Goal: Transaction & Acquisition: Purchase product/service

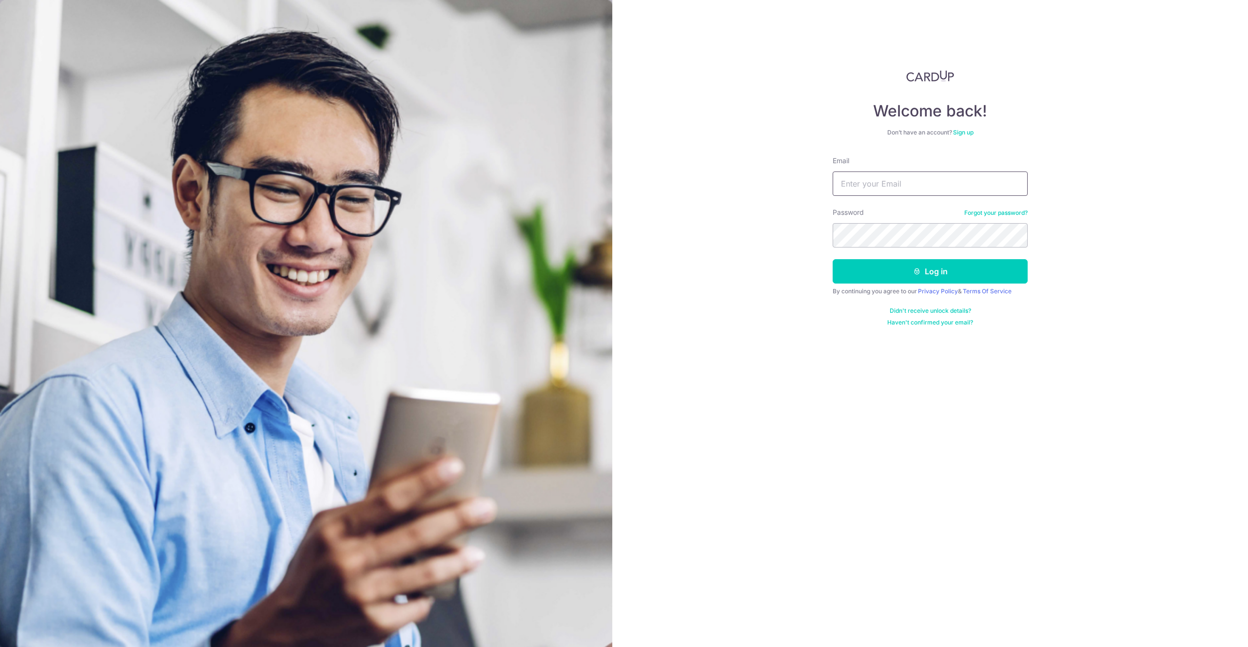
click at [897, 191] on input "Email" at bounding box center [930, 184] width 195 height 24
type input "seanwkx@gmail.com"
click at [934, 276] on button "Log in" at bounding box center [930, 271] width 195 height 24
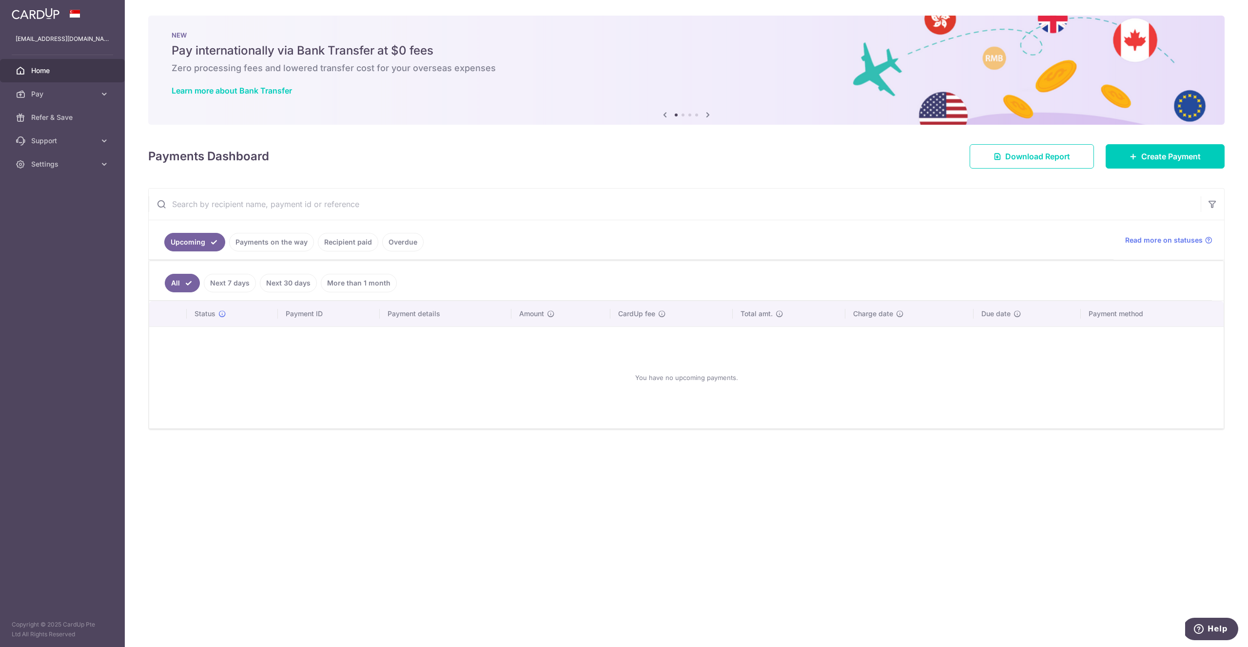
click at [261, 233] on link "Payments on the way" at bounding box center [271, 242] width 85 height 19
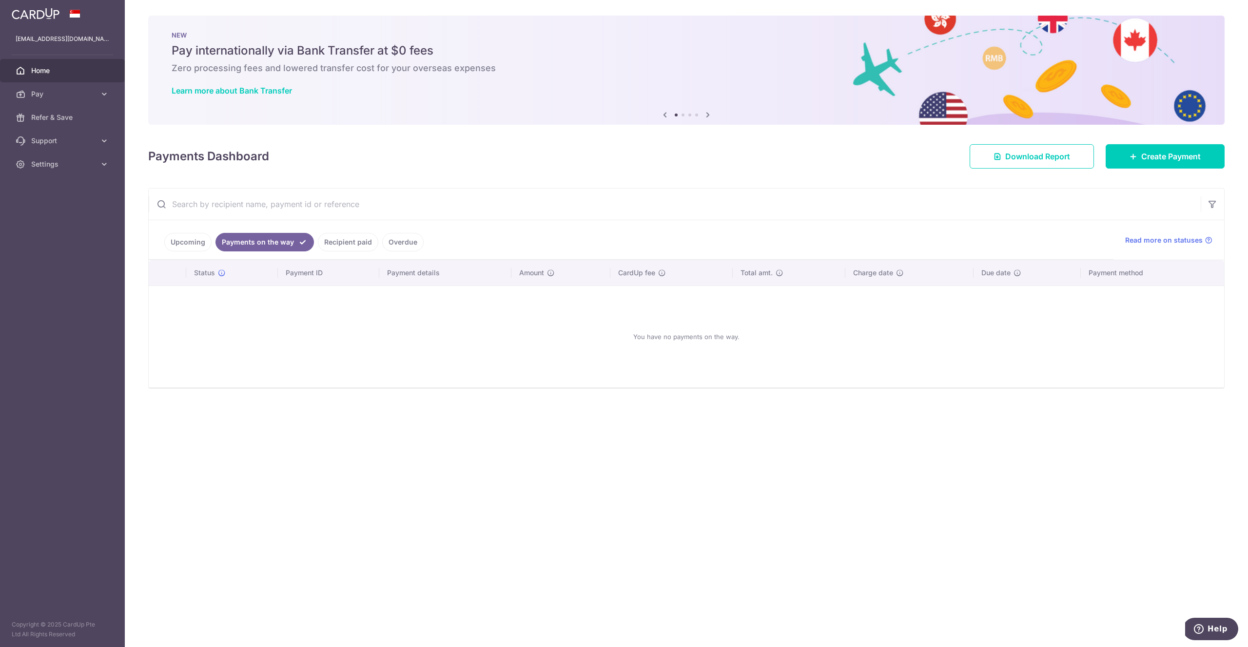
click at [342, 245] on link "Recipient paid" at bounding box center [348, 242] width 60 height 19
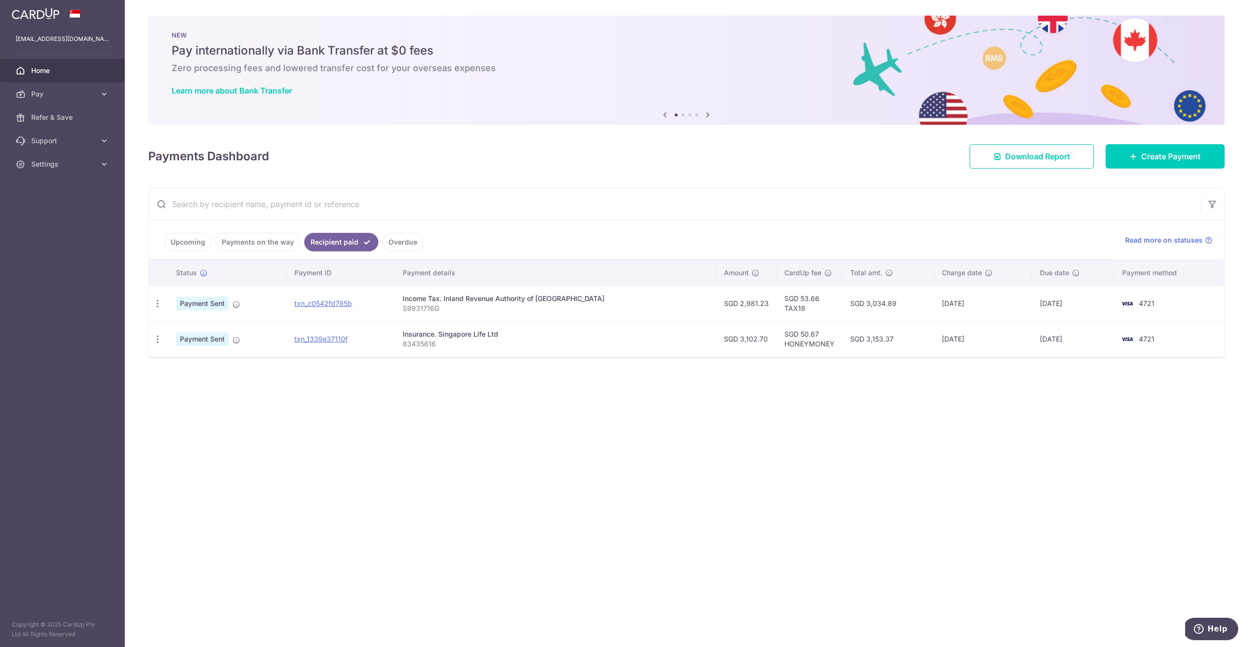
click at [409, 246] on link "Overdue" at bounding box center [402, 242] width 41 height 19
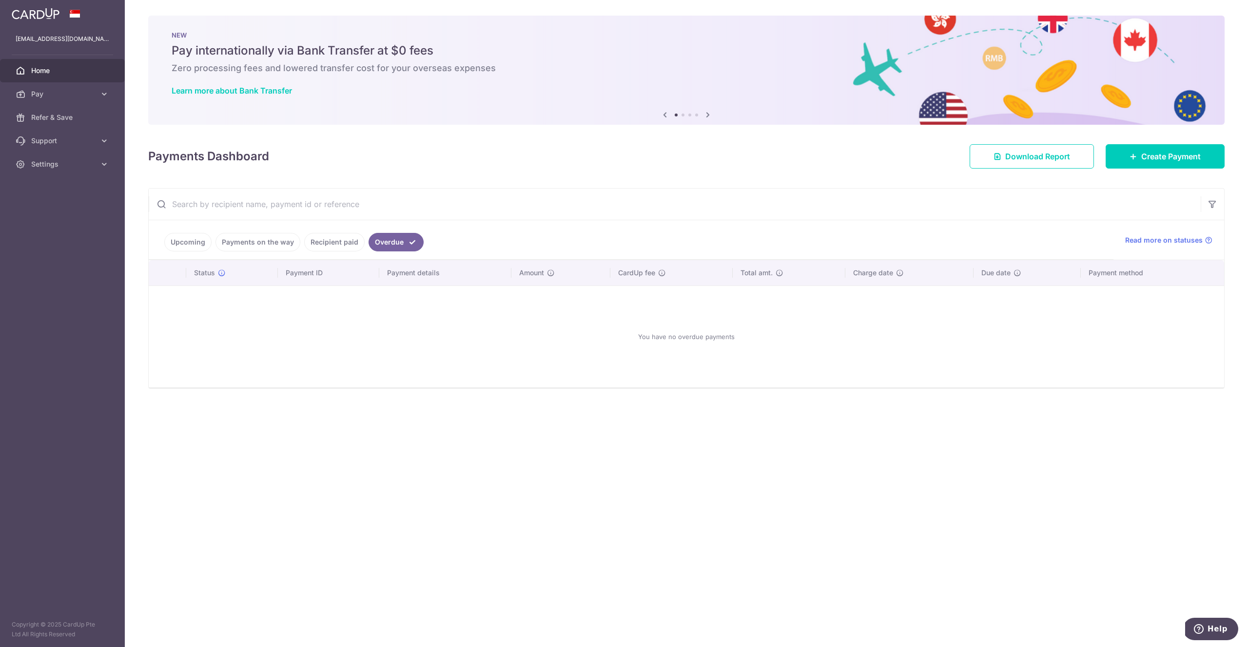
click at [336, 243] on link "Recipient paid" at bounding box center [334, 242] width 60 height 19
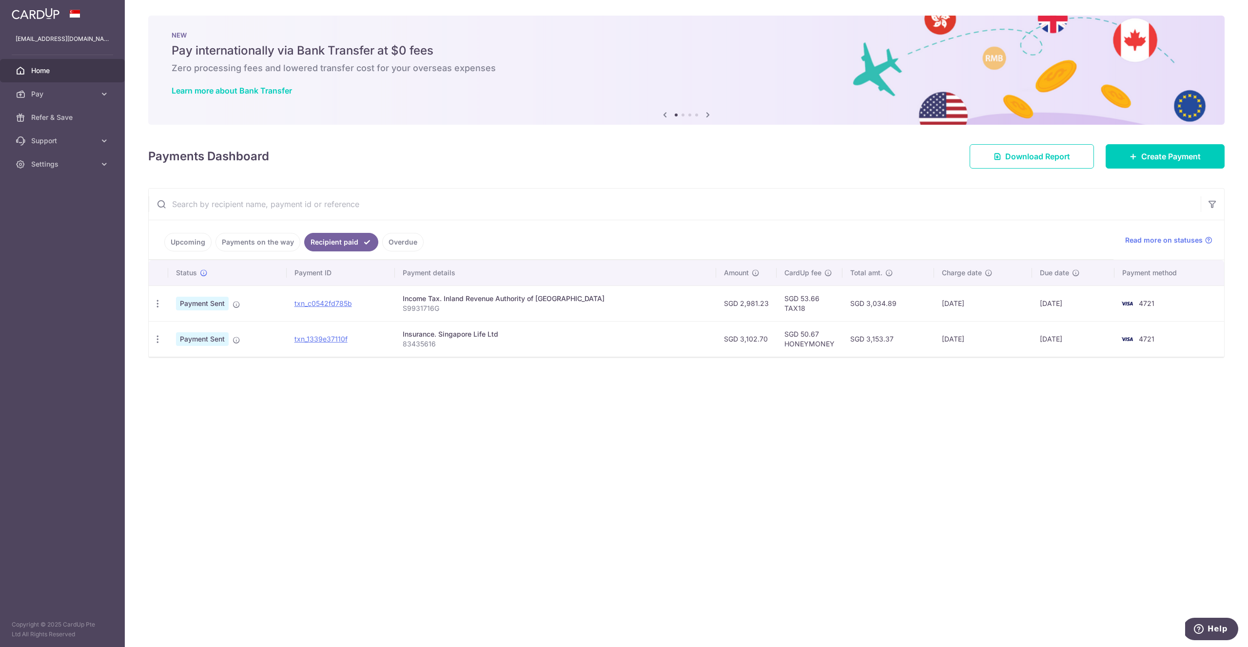
click at [203, 240] on link "Upcoming" at bounding box center [187, 242] width 47 height 19
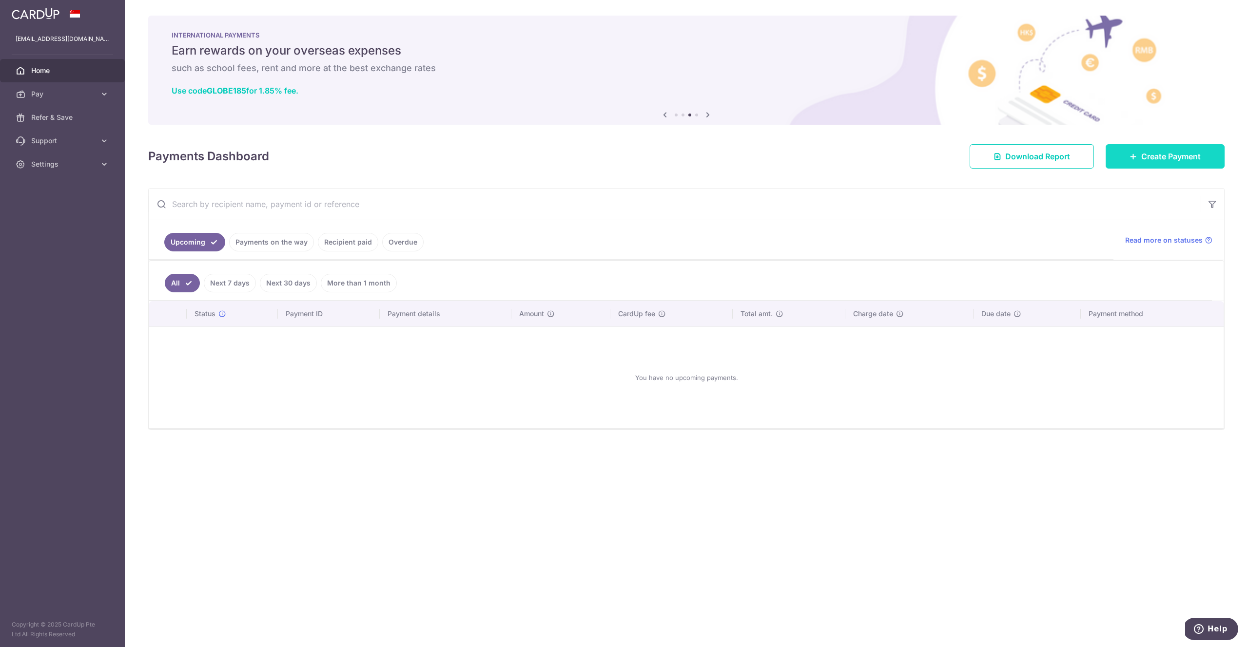
click at [1156, 155] on span "Create Payment" at bounding box center [1170, 157] width 59 height 12
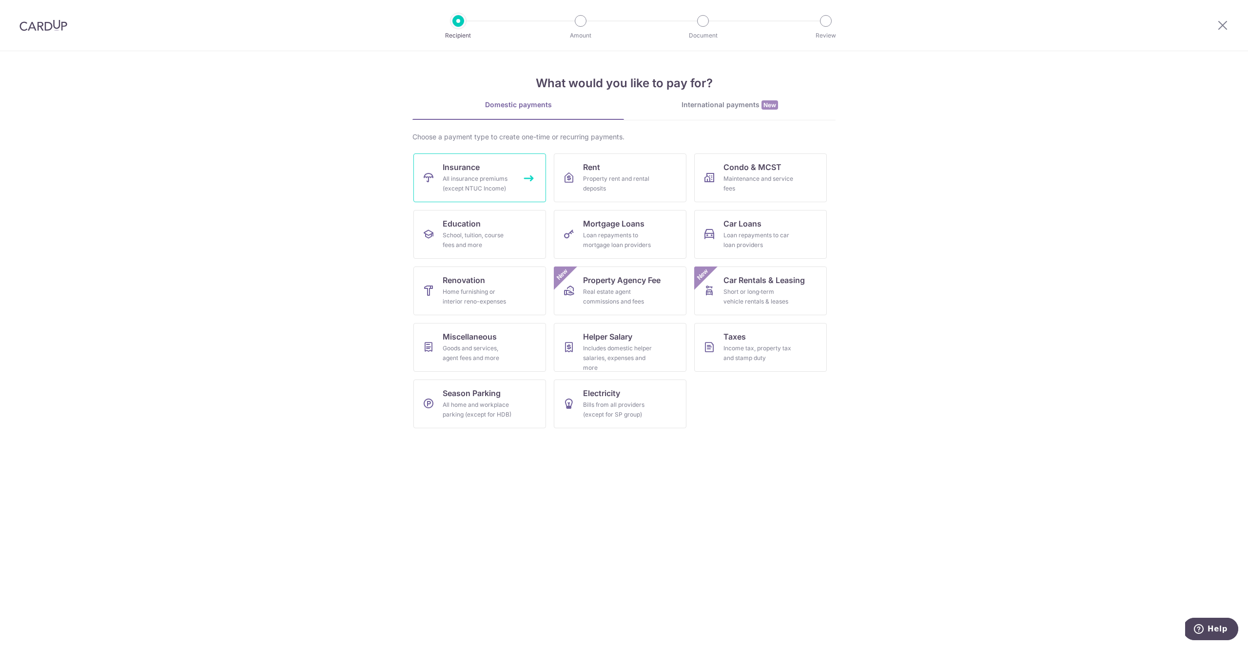
click at [501, 182] on div "All insurance premiums (except NTUC Income)" at bounding box center [478, 183] width 70 height 19
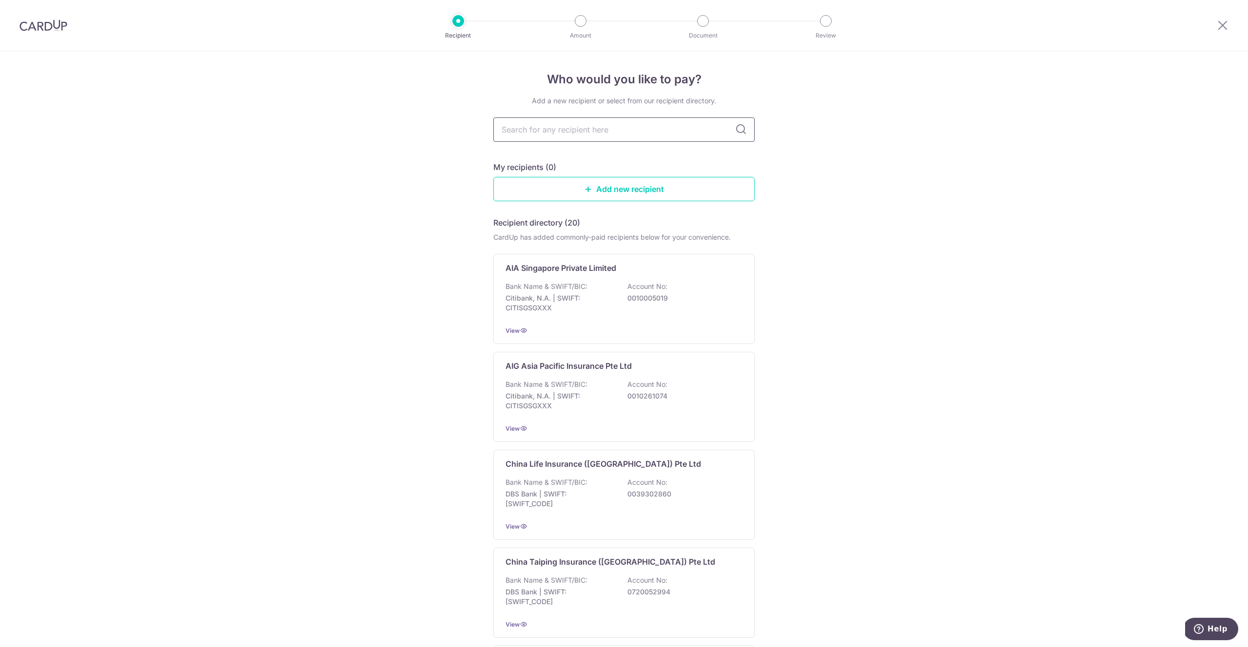
click at [599, 131] on input "text" at bounding box center [623, 129] width 261 height 24
type input "singapore life"
click at [660, 302] on p "0039585950" at bounding box center [681, 298] width 109 height 10
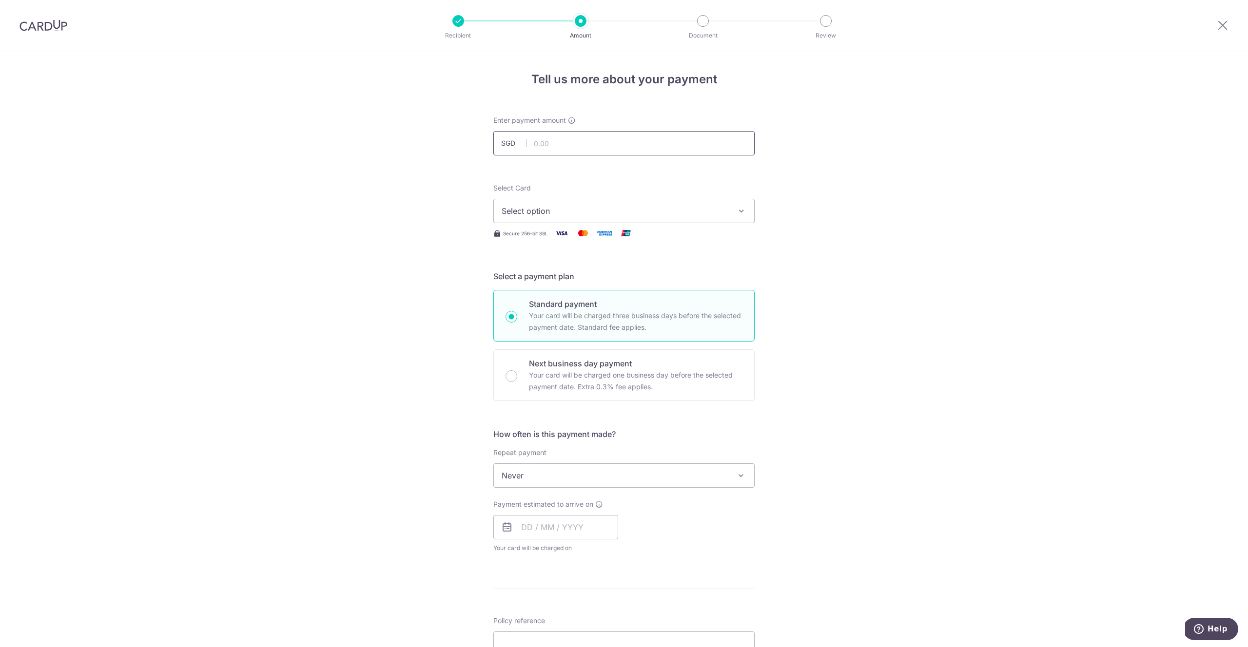
click at [563, 146] on input "text" at bounding box center [623, 143] width 261 height 24
paste input "3,102.70"
click at [577, 162] on form "Enter payment amount SGD 3102.70 Select Card Select option Add credit card Your…" at bounding box center [623, 502] width 261 height 772
type input "3,102.70"
click at [565, 213] on span "Select option" at bounding box center [615, 211] width 227 height 12
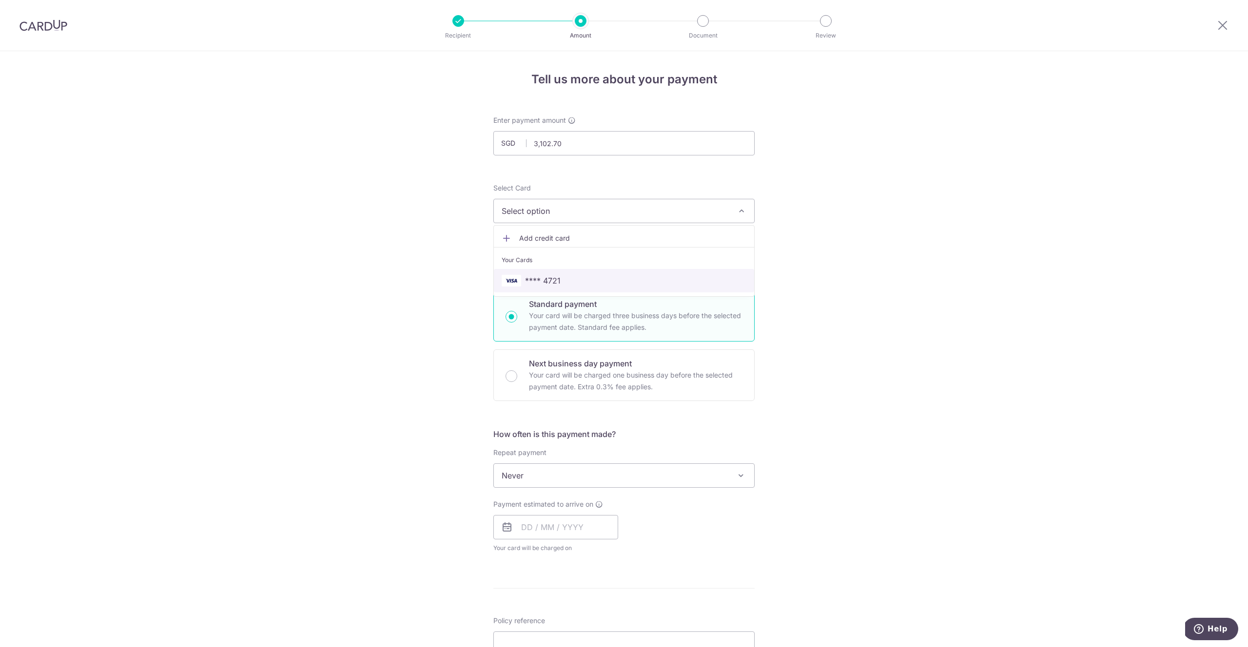
click at [568, 282] on span "**** 4721" at bounding box center [624, 281] width 245 height 12
click at [396, 282] on div "Tell us more about your payment Enter payment amount SGD 3,102.70 3102.70 Selec…" at bounding box center [624, 492] width 1248 height 882
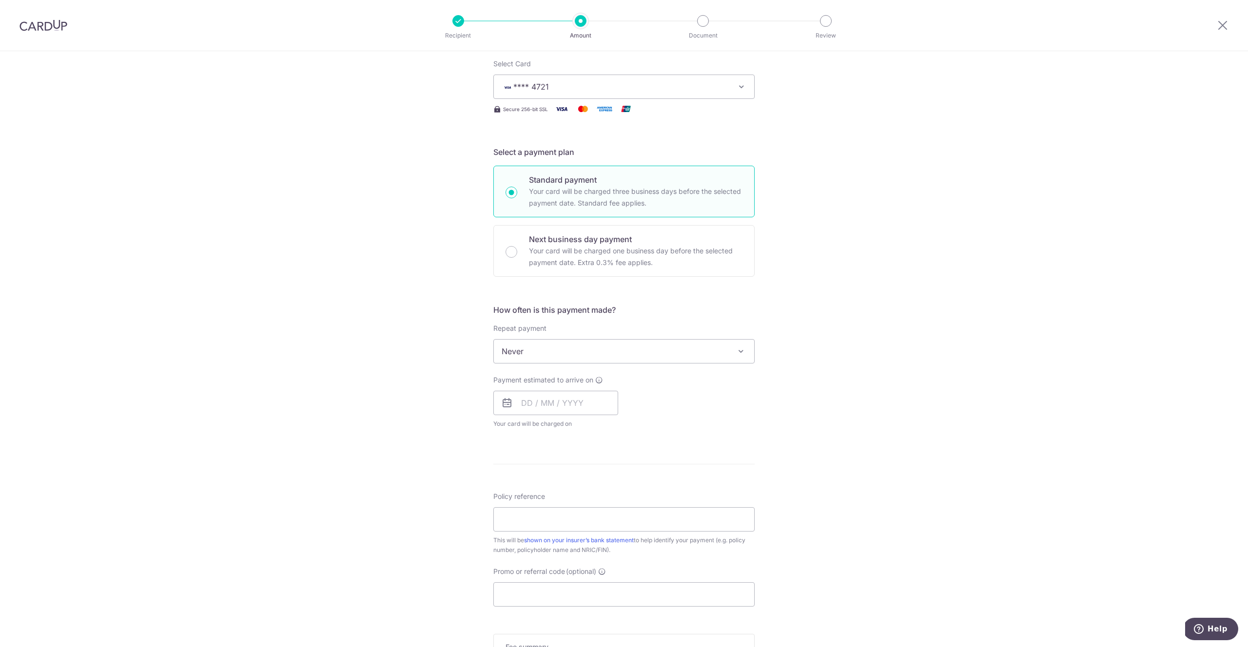
scroll to position [141, 0]
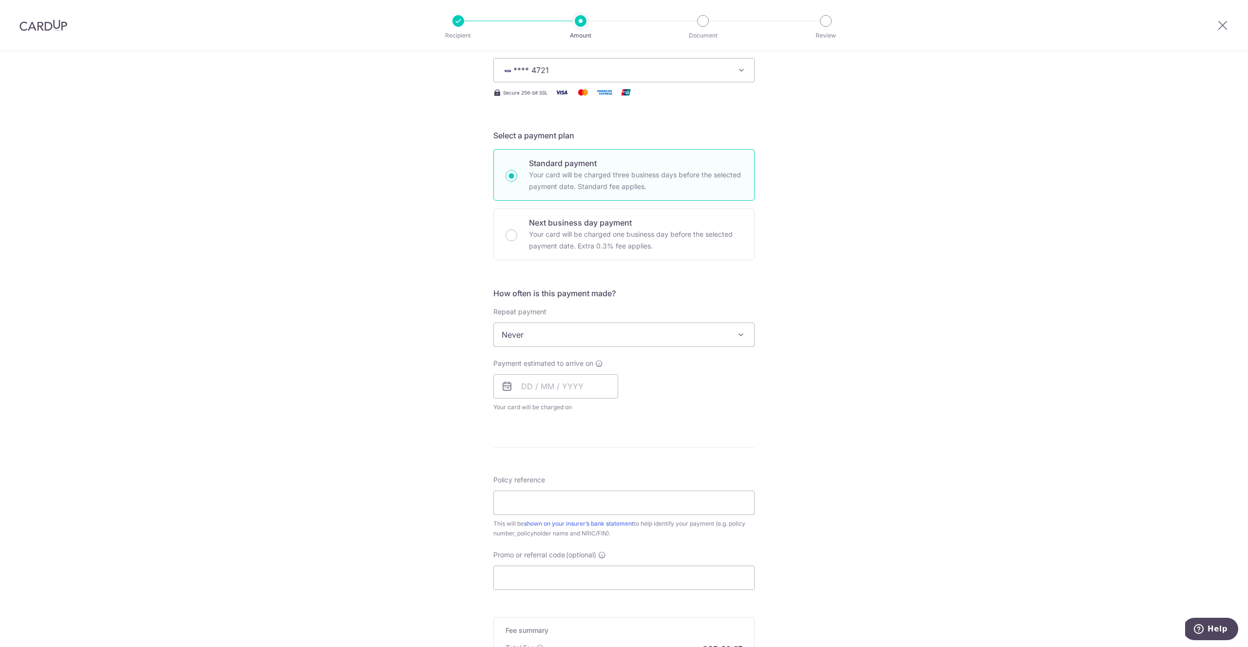
click at [661, 388] on div "Payment estimated to arrive on Your card will be charged on for the first payme…" at bounding box center [623, 386] width 273 height 54
click at [532, 388] on input "text" at bounding box center [555, 386] width 125 height 24
click at [533, 471] on link "8" at bounding box center [533, 475] width 16 height 16
type input "[DATE]"
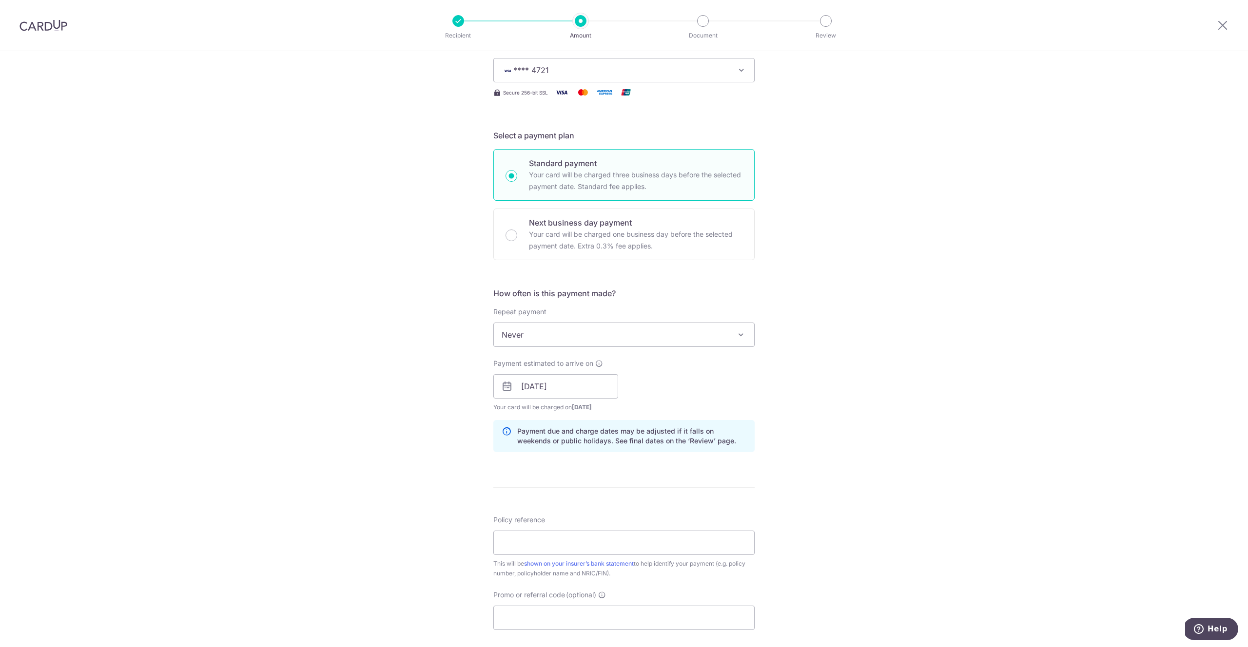
click at [707, 397] on div "Payment estimated to arrive on 08/09/2025 Prev Next Sep Oct Nov Dec 2025 2026 2…" at bounding box center [623, 386] width 273 height 54
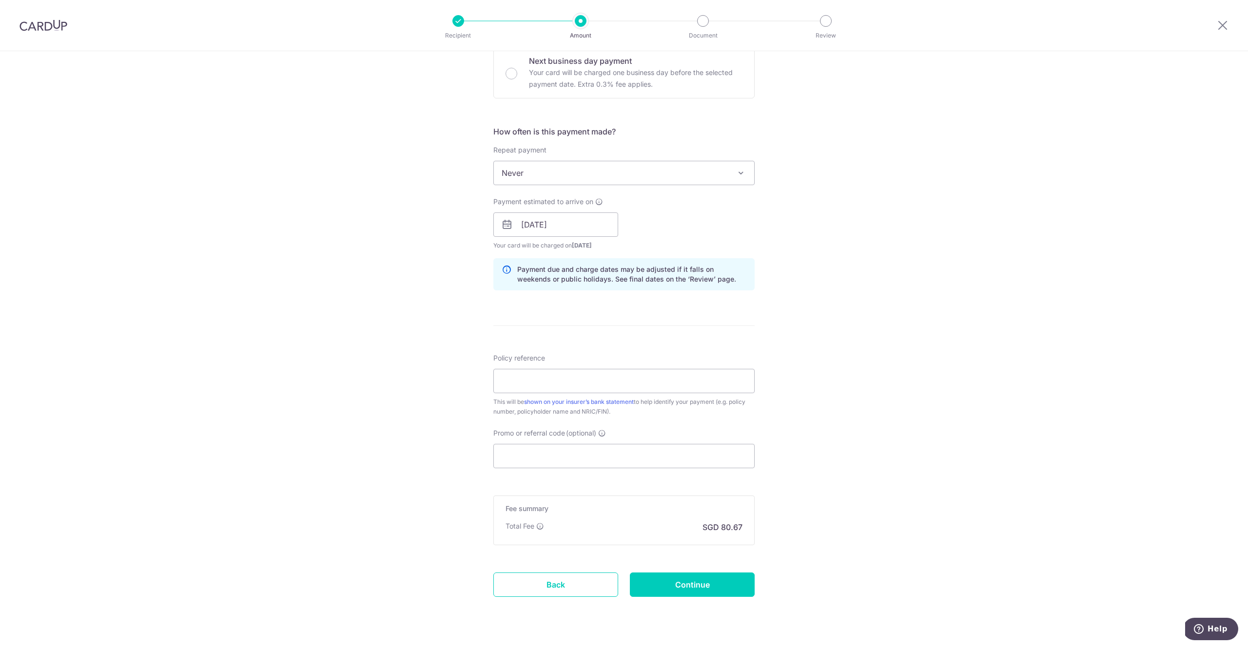
scroll to position [322, 0]
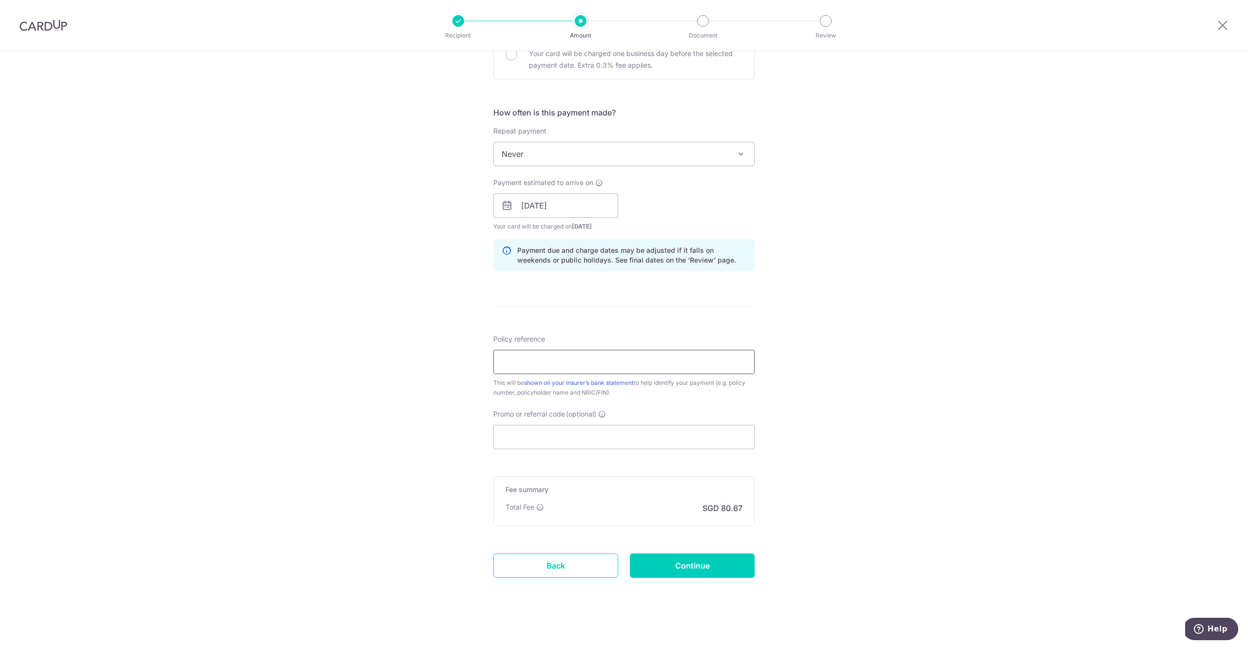
click at [587, 360] on input "Policy reference" at bounding box center [623, 362] width 261 height 24
paste input "83435616 (policy number)"
click at [423, 332] on div "Tell us more about your payment Enter payment amount SGD 3,102.70 3102.70 Selec…" at bounding box center [624, 190] width 1248 height 922
click at [541, 359] on input "83435616 (policy number)" at bounding box center [623, 362] width 261 height 24
type input "83435616"
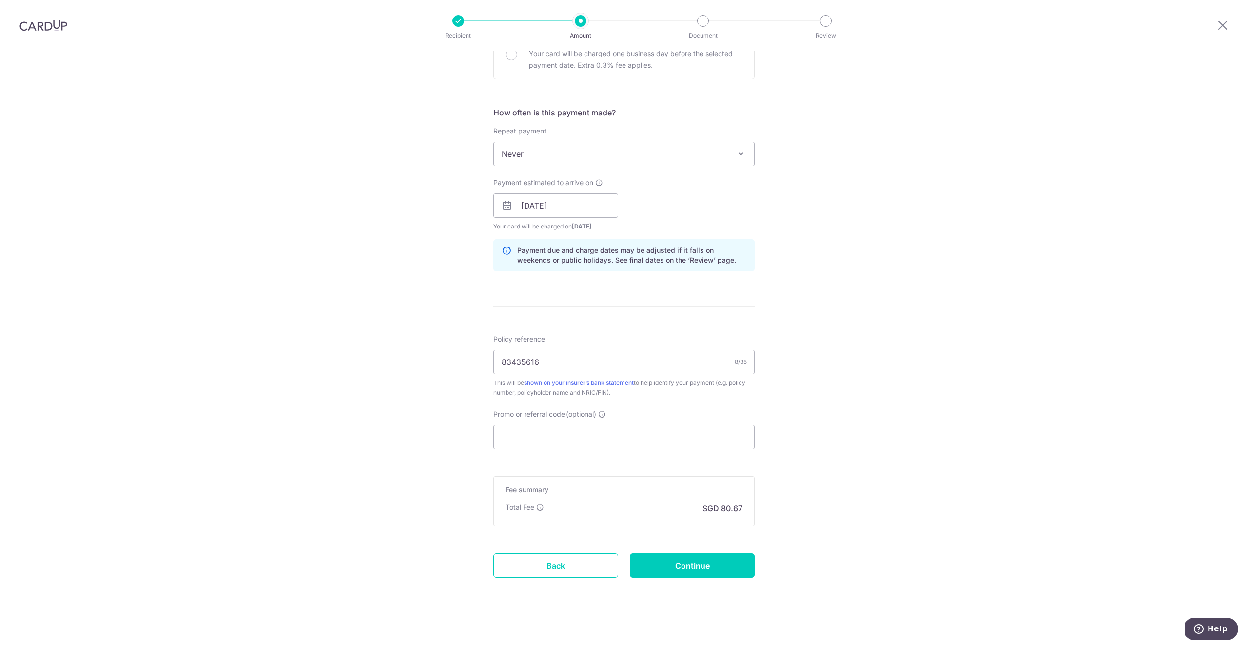
click at [414, 332] on div "Tell us more about your payment Enter payment amount SGD 3,102.70 3102.70 Selec…" at bounding box center [624, 190] width 1248 height 922
click at [438, 353] on div "Tell us more about your payment Enter payment amount SGD 3,102.70 3102.70 Selec…" at bounding box center [624, 190] width 1248 height 922
click at [553, 443] on input "Promo or referral code (optional)" at bounding box center [623, 437] width 261 height 24
paste input "SETHISFY"
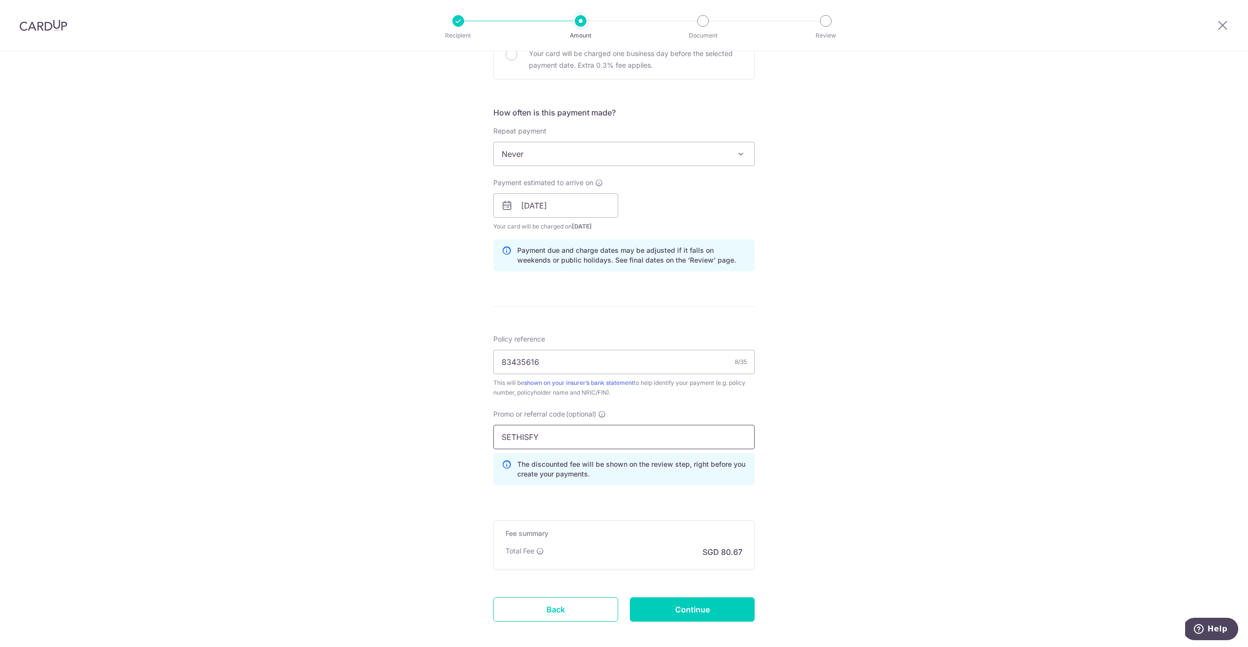
type input "SETHISFY"
click at [693, 488] on div "Promo or referral code (optional) SETHISFY The discounted fee will be shown on …" at bounding box center [623, 451] width 273 height 84
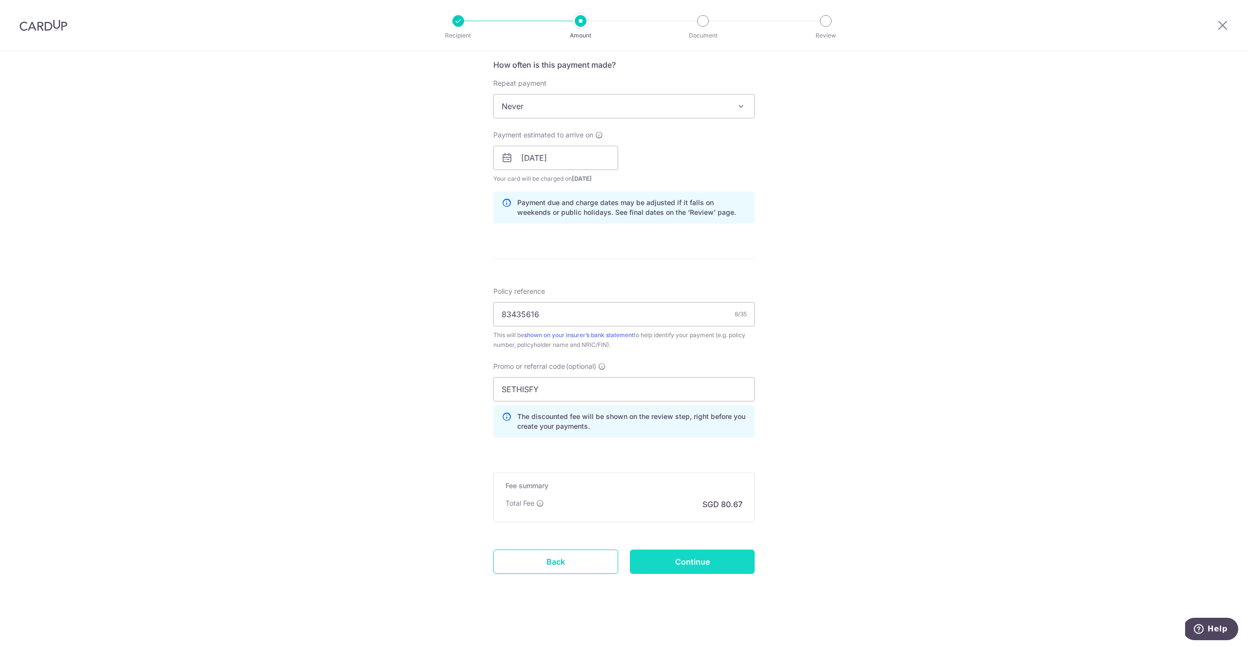
click at [685, 568] on input "Continue" at bounding box center [692, 562] width 125 height 24
type input "Create Schedule"
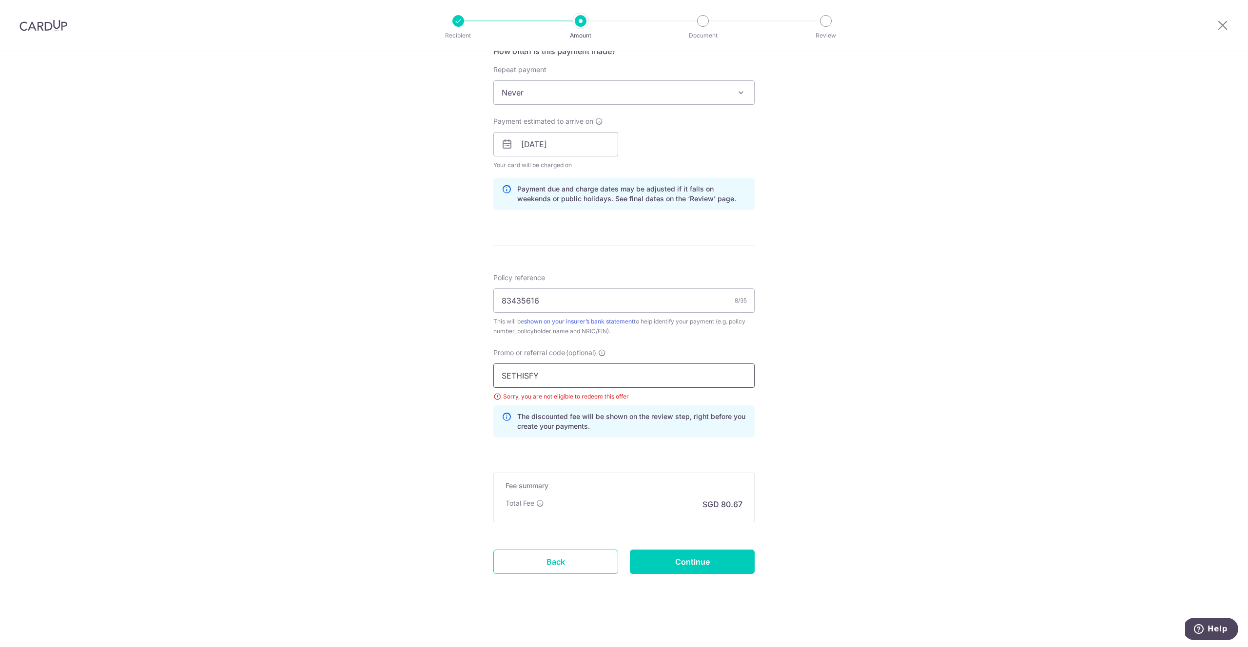
click at [579, 368] on input "SETHISFY" at bounding box center [623, 376] width 261 height 24
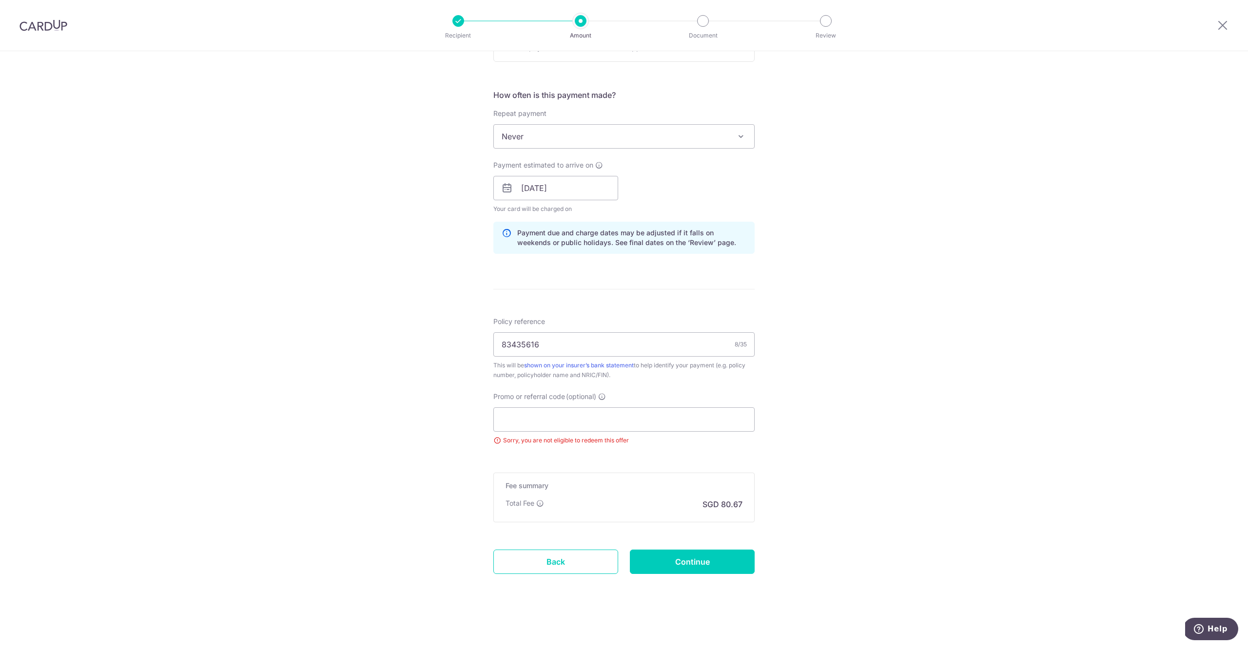
click at [583, 404] on div "Promo or referral code (optional) Sorry, you are not eligible to redeem this of…" at bounding box center [623, 419] width 261 height 54
click at [582, 418] on input "Promo or referral code (optional)" at bounding box center [623, 419] width 261 height 24
paste input "SETHISFYBIZ"
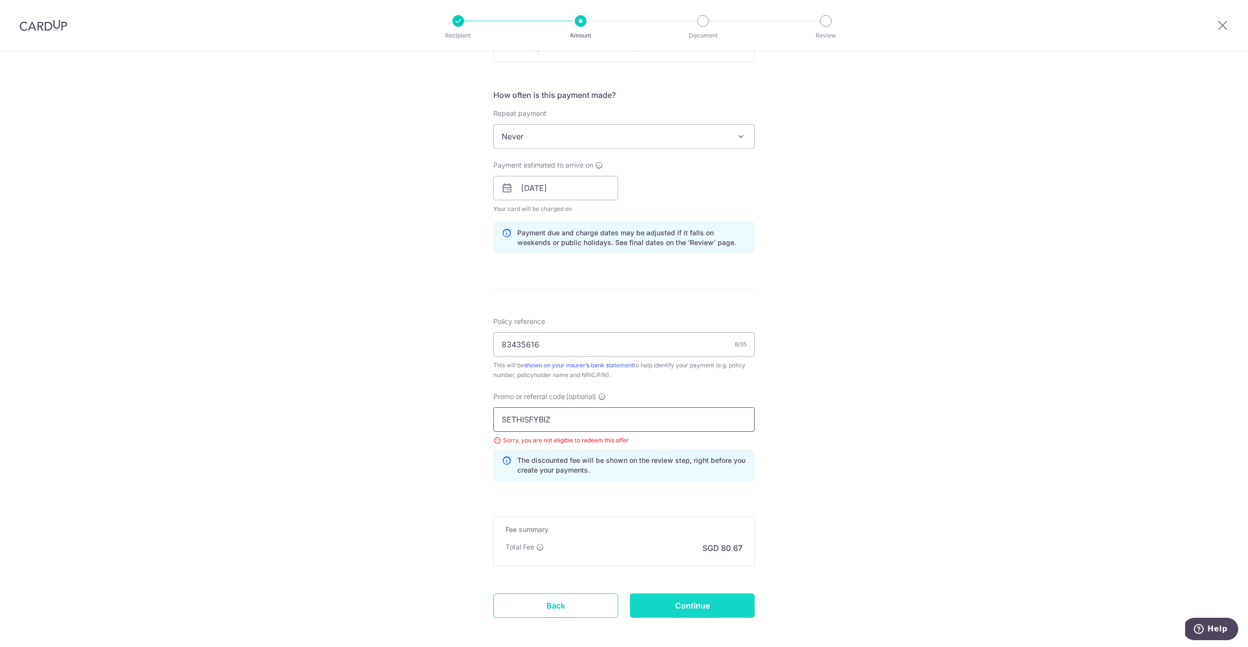
type input "SETHISFYBIZ"
click at [695, 608] on input "Continue" at bounding box center [692, 606] width 125 height 24
type input "Update Schedule"
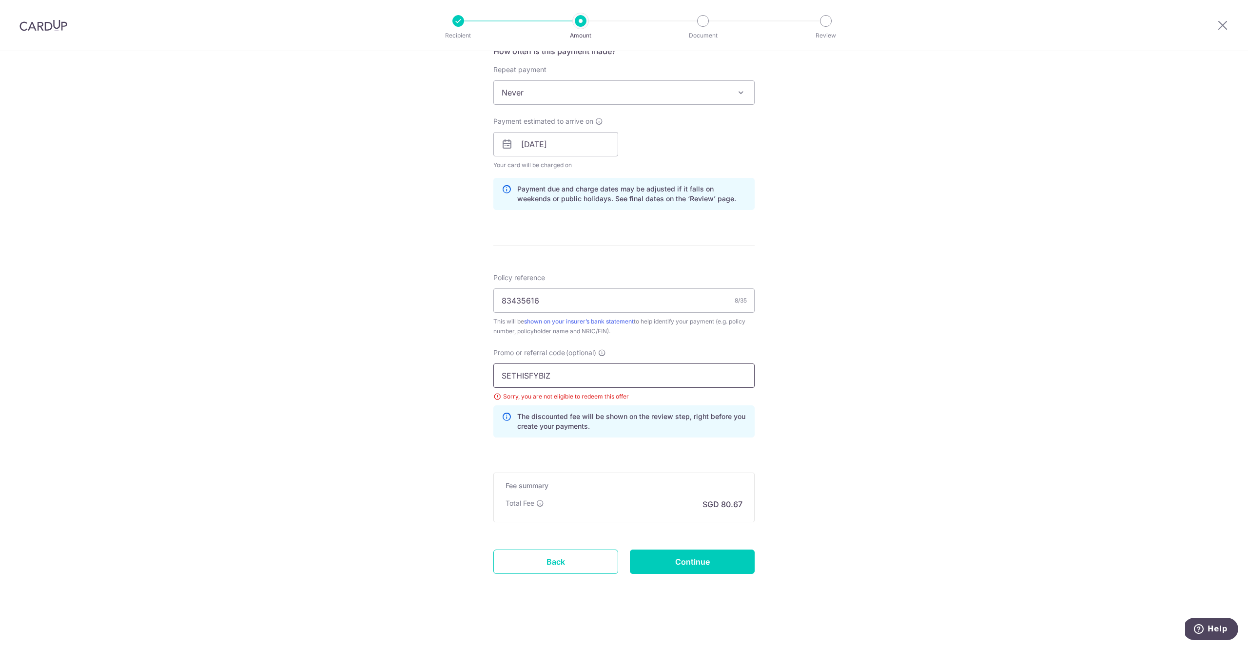
click at [570, 376] on input "SETHISFYBIZ" at bounding box center [623, 376] width 261 height 24
paste input "OFF225"
type input "OFF225"
click at [663, 560] on input "Continue" at bounding box center [692, 562] width 125 height 24
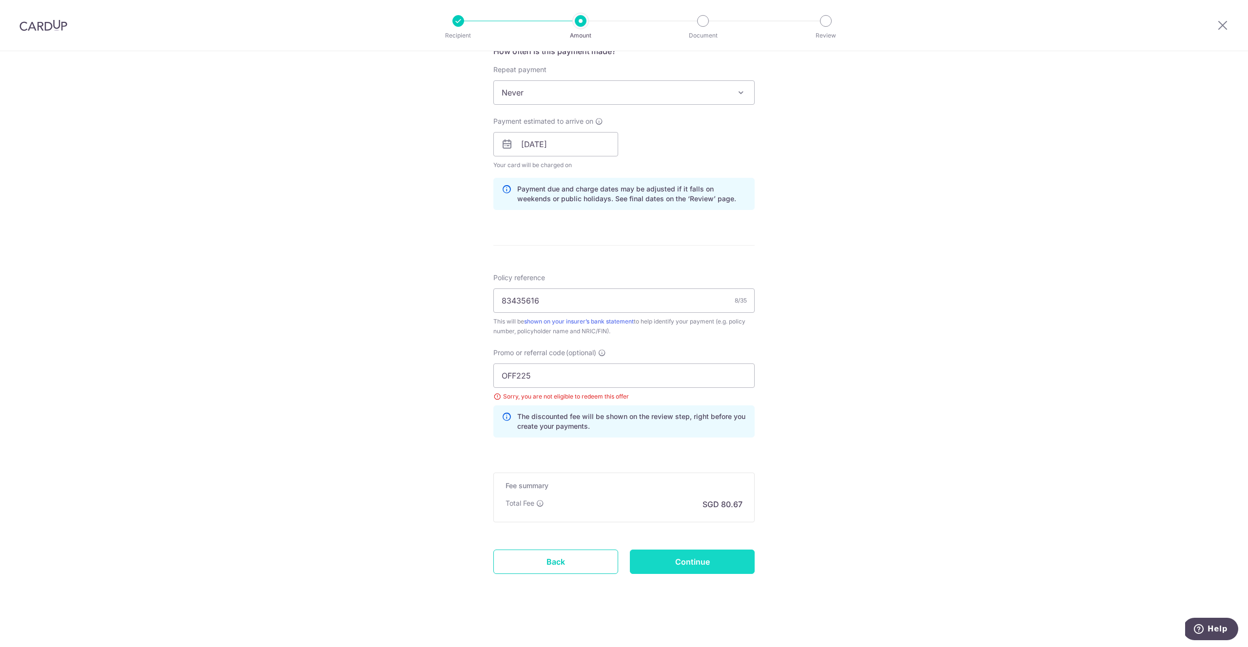
type input "Update Schedule"
click at [803, 489] on div "Tell us more about your payment Enter payment amount SGD 3,102.70 3102.70 Selec…" at bounding box center [624, 157] width 1248 height 979
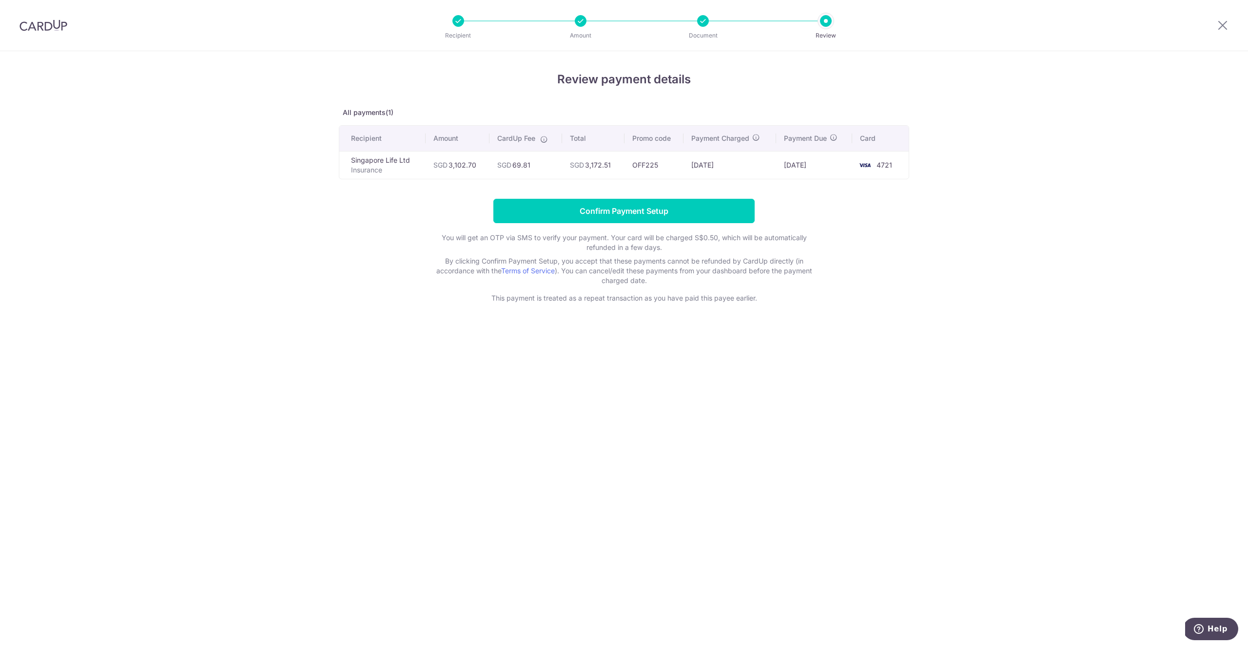
click at [464, 164] on td "SGD 3,102.70" at bounding box center [458, 165] width 64 height 28
copy td "3,102.70"
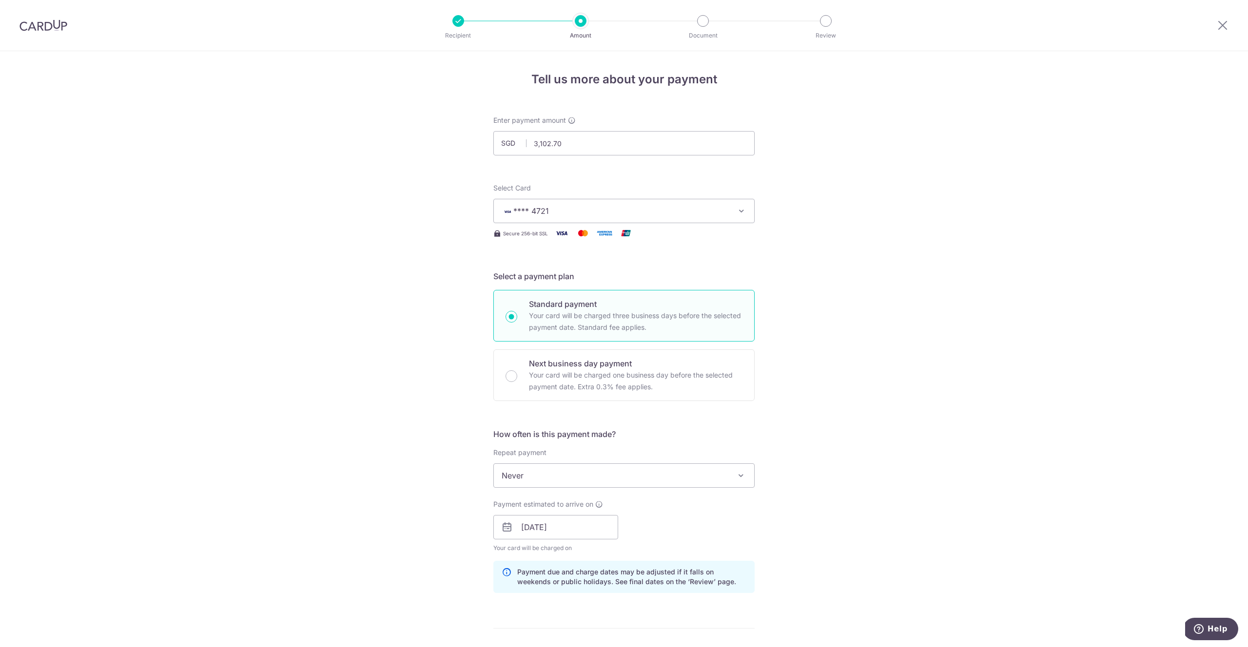
click at [389, 259] on div "Tell us more about your payment Enter payment amount SGD 3,102.70 3102.70 Selec…" at bounding box center [624, 534] width 1248 height 966
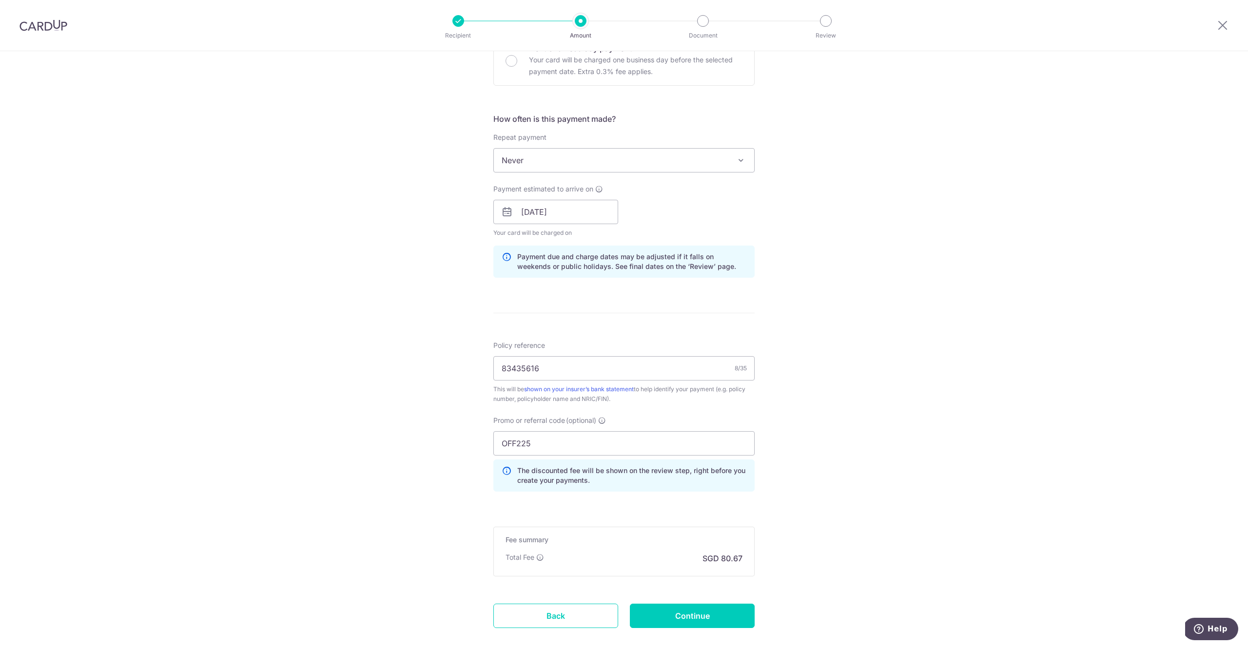
scroll to position [369, 0]
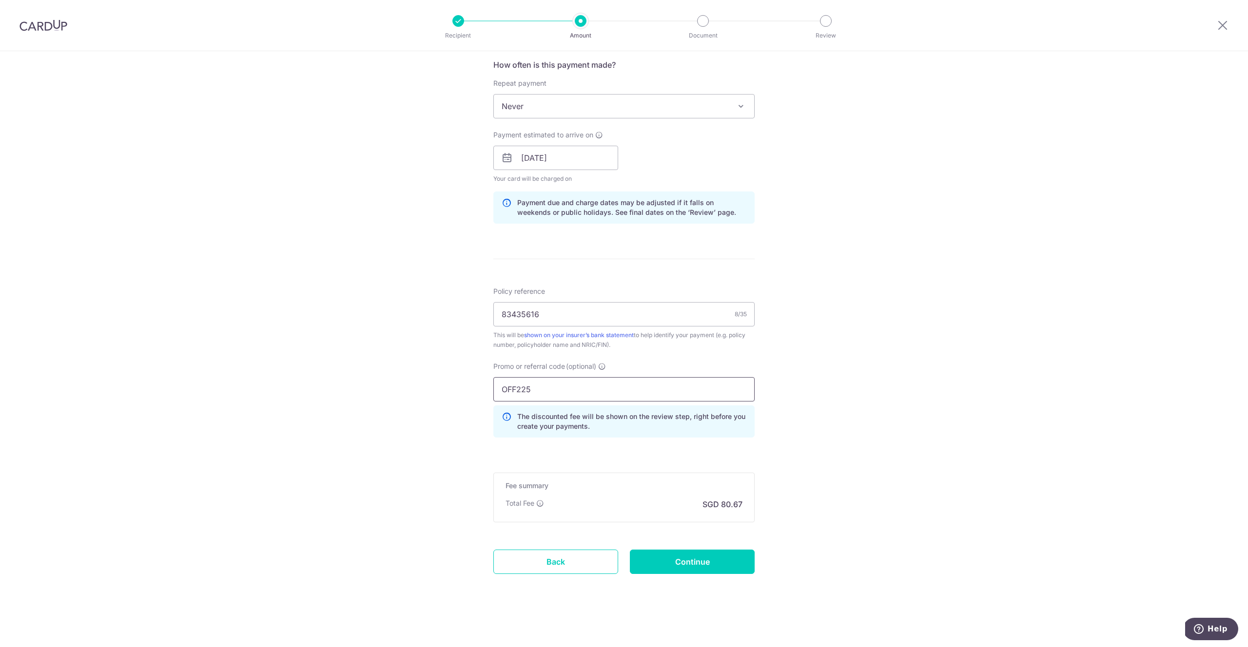
click at [550, 391] on input "OFF225" at bounding box center [623, 389] width 261 height 24
paste input "MCTAX25N"
type input "MCTAX25N"
click at [686, 562] on input "Continue" at bounding box center [692, 562] width 125 height 24
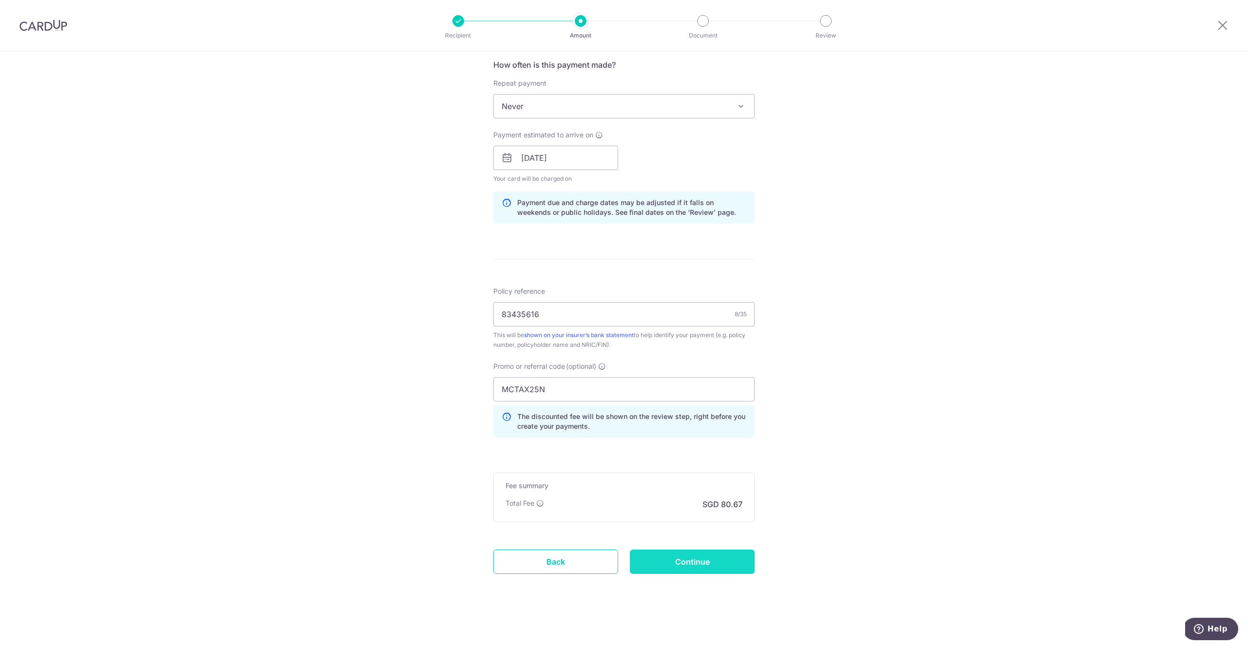
type input "Update Schedule"
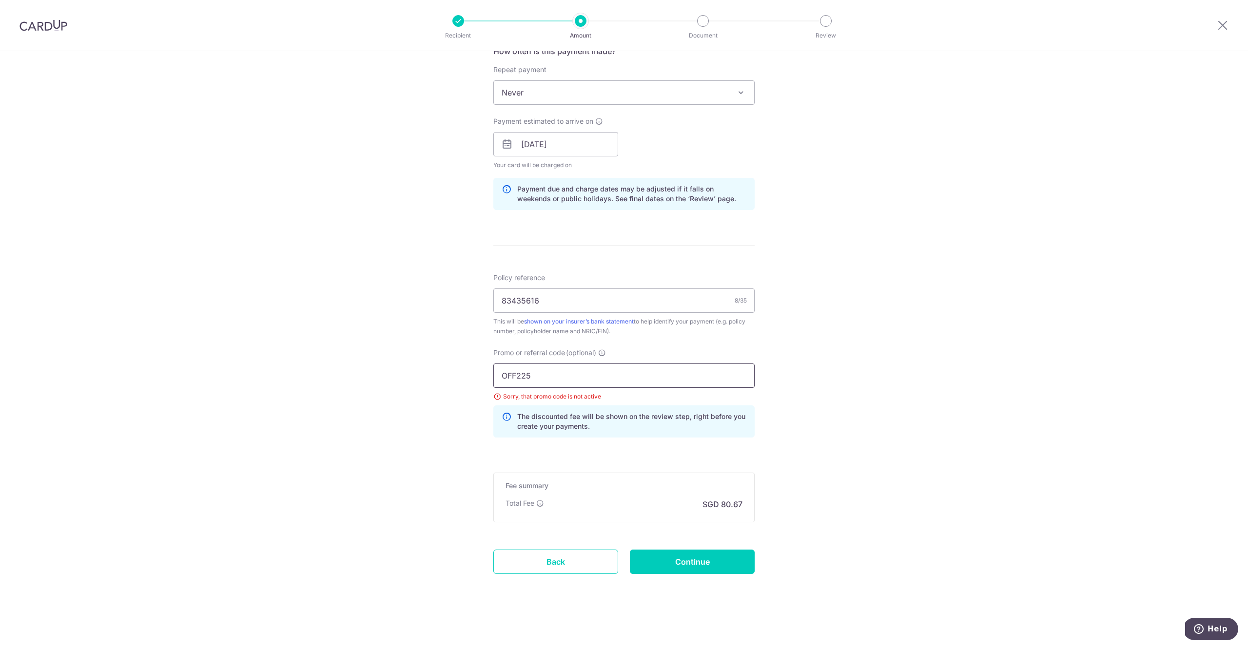
click at [522, 372] on input "OFF225" at bounding box center [623, 376] width 261 height 24
paste input "MLTAX25R"
type input "MLTAX25R"
click at [676, 554] on input "Continue" at bounding box center [692, 562] width 125 height 24
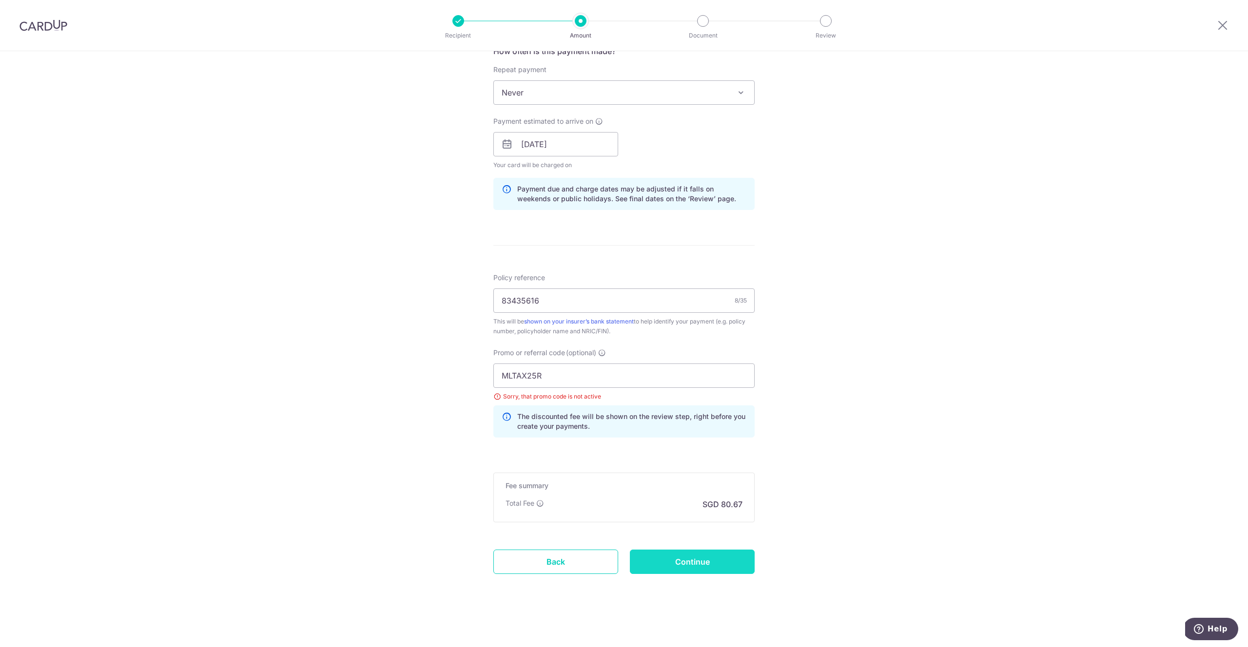
type input "Update Schedule"
click at [522, 372] on input "OFF225" at bounding box center [623, 376] width 261 height 24
paste input "MILELION"
type input "MILELION"
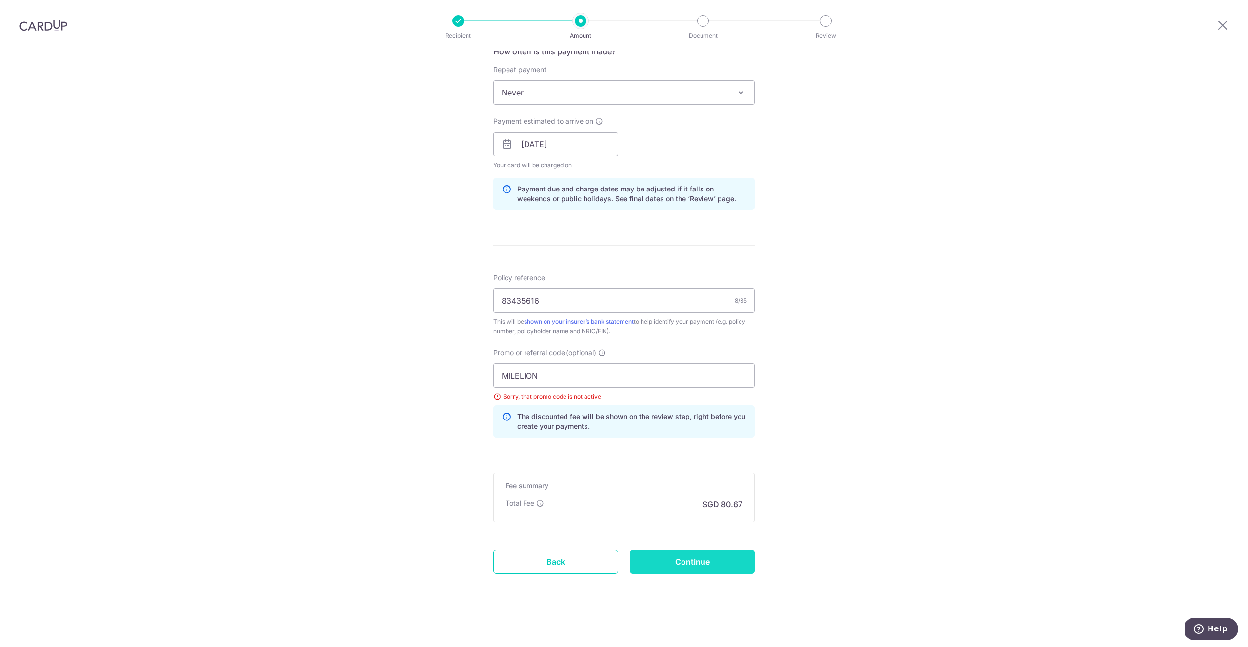
click at [689, 558] on input "Continue" at bounding box center [692, 562] width 125 height 24
type input "Update Schedule"
click at [549, 371] on input "OFF225" at bounding box center [623, 376] width 261 height 24
click at [548, 371] on input "OFF225" at bounding box center [623, 376] width 261 height 24
paste input "VTAX25ONE"
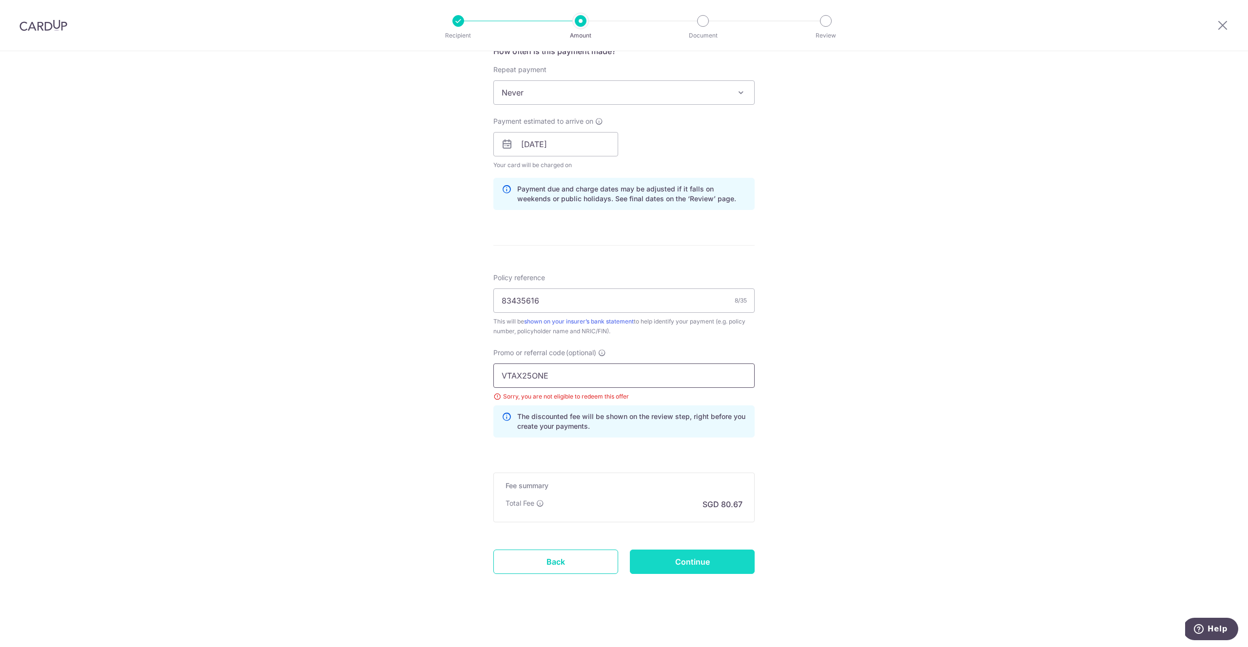
type input "VTAX25ONE"
click at [688, 568] on input "Continue" at bounding box center [692, 562] width 125 height 24
type input "Update Schedule"
click at [511, 377] on input "OFF225" at bounding box center [623, 376] width 261 height 24
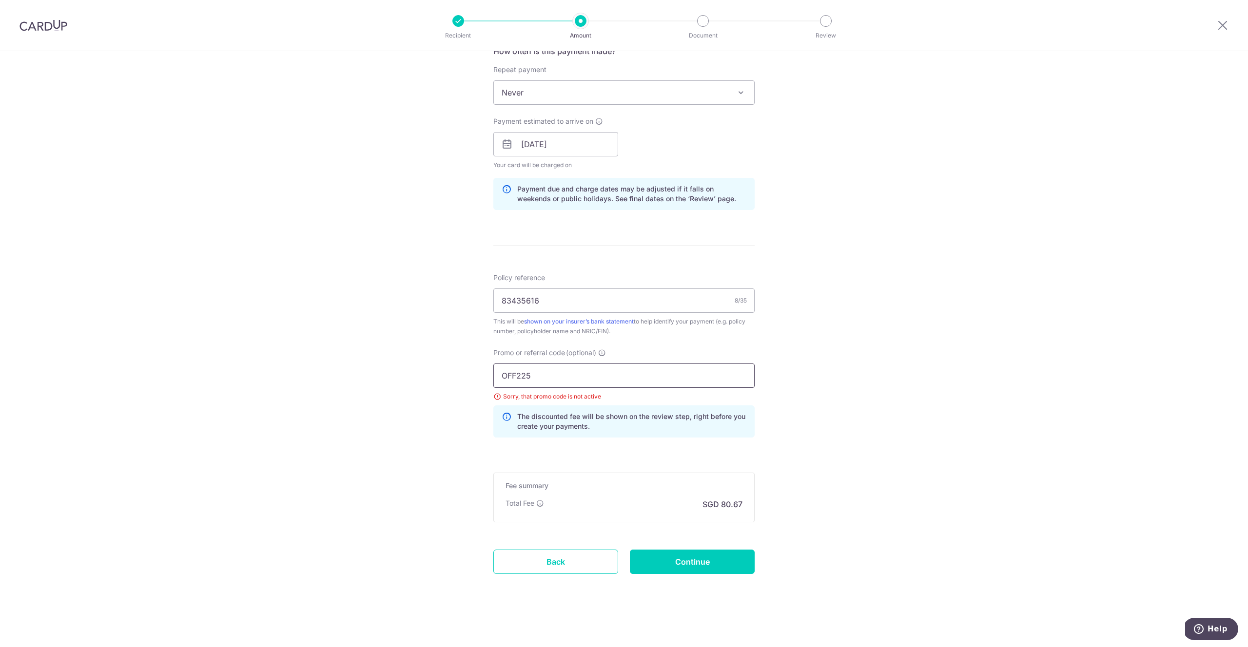
paste input "REC18"
type input "REC185"
click at [660, 562] on input "Continue" at bounding box center [692, 562] width 125 height 24
type input "Update Schedule"
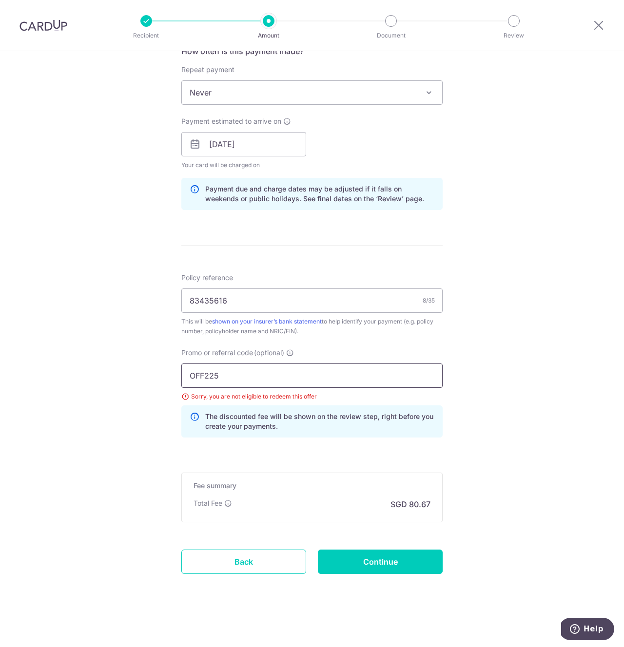
click at [253, 378] on input "OFF225" at bounding box center [311, 376] width 261 height 24
paste input "GLOBE18"
type input "GLOBE185"
click at [378, 562] on input "Continue" at bounding box center [380, 562] width 125 height 24
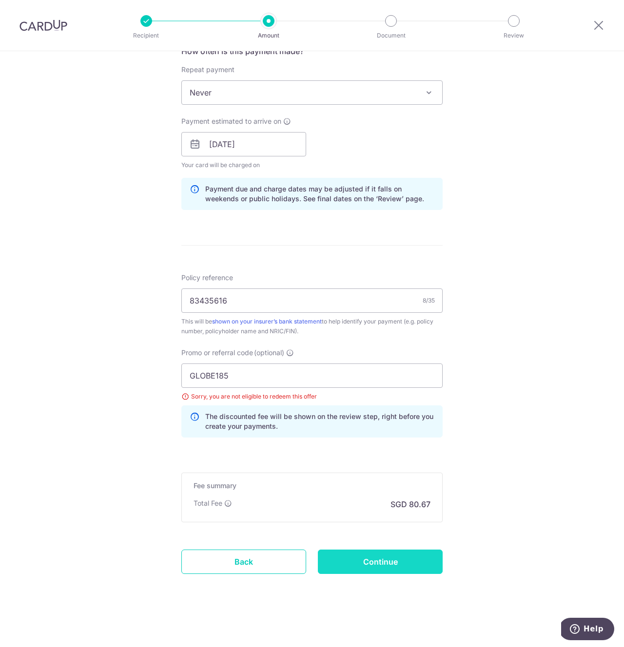
type input "Update Schedule"
click at [234, 377] on input "OFF225" at bounding box center [311, 376] width 261 height 24
paste input "MCTAX"
type input "MCTAX25"
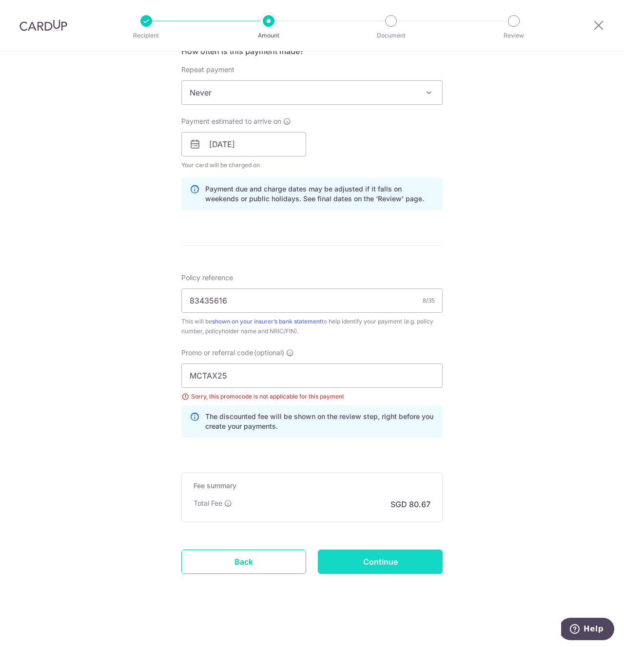
click at [399, 569] on input "Continue" at bounding box center [380, 562] width 125 height 24
type input "Update Schedule"
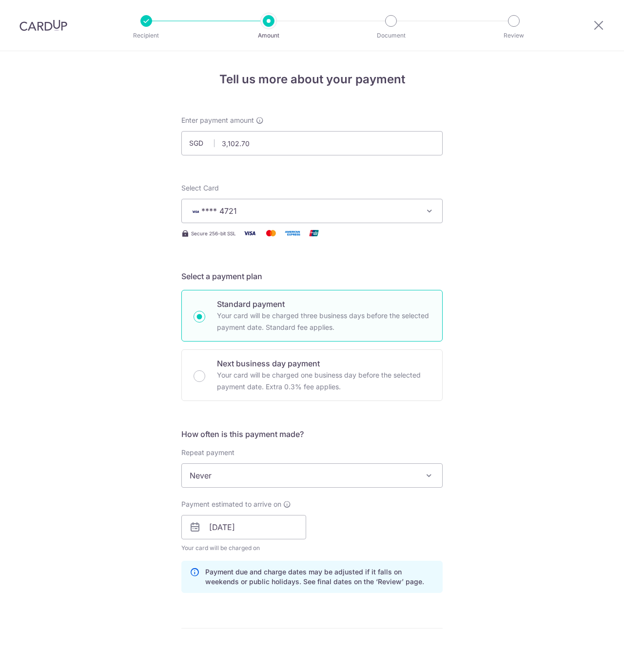
scroll to position [383, 0]
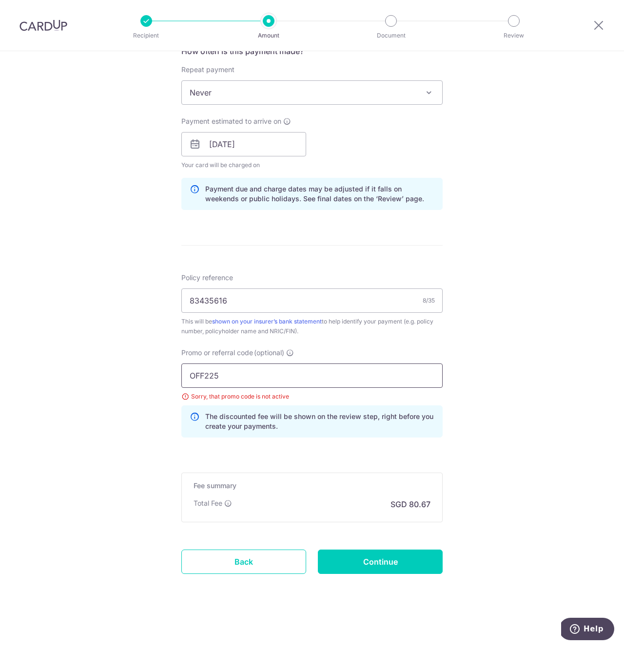
click at [220, 376] on input "OFF225" at bounding box center [311, 376] width 261 height 24
paste input "MCTAX25N"
type input "MCTAX25N"
click at [376, 565] on input "Continue" at bounding box center [380, 562] width 125 height 24
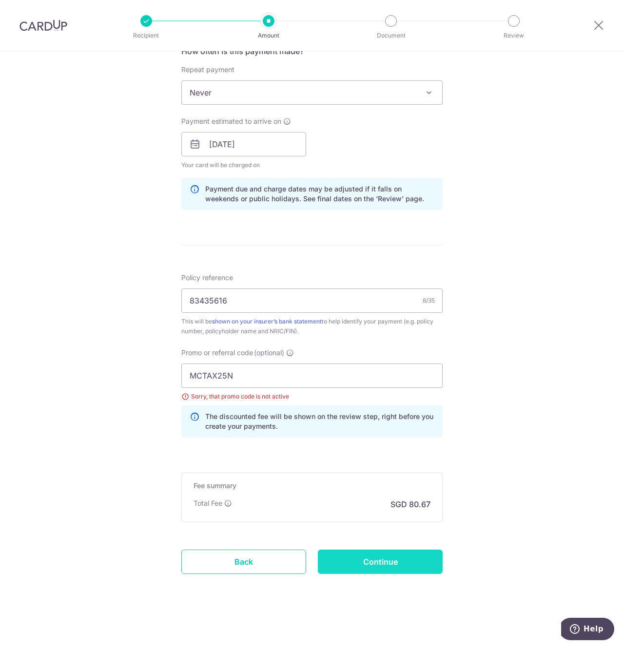
type input "Update Schedule"
click at [215, 382] on input "OFF225" at bounding box center [311, 376] width 261 height 24
paste input "REC18"
type input "REC185"
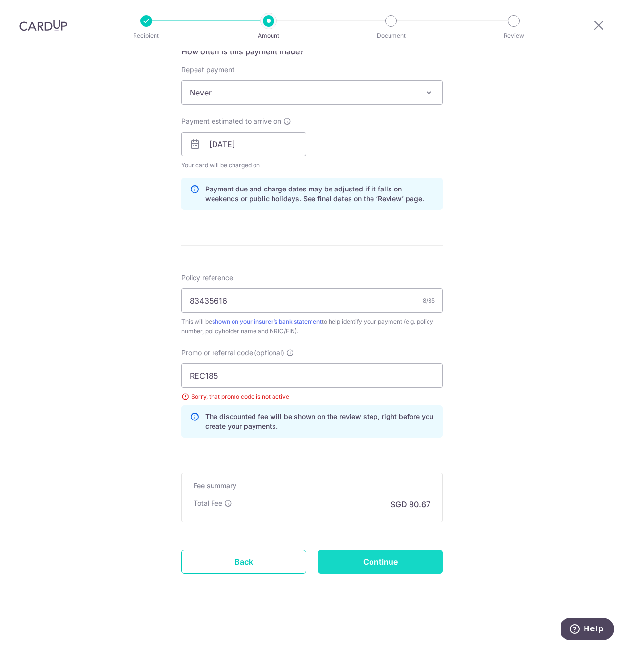
click at [396, 566] on input "Continue" at bounding box center [380, 562] width 125 height 24
type input "Update Schedule"
click at [220, 374] on input "OFF225" at bounding box center [311, 376] width 261 height 24
paste input "REC18"
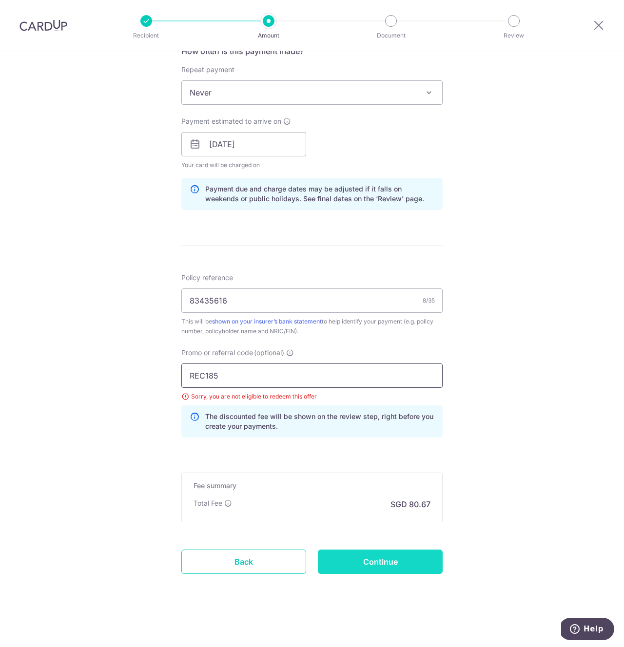
type input "REC185"
click at [388, 558] on input "Continue" at bounding box center [380, 562] width 125 height 24
type input "Update Schedule"
click at [215, 372] on input "OFF225" at bounding box center [311, 376] width 261 height 24
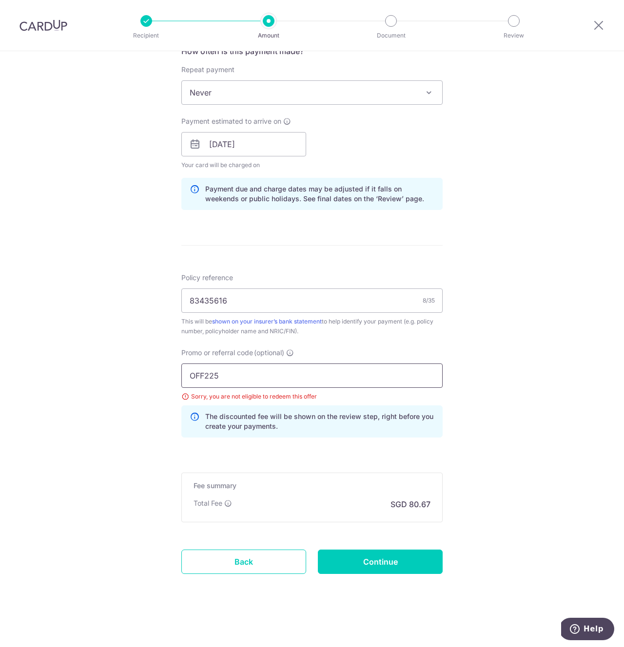
paste input "SETHISFY"
type input "SETHISFY"
click at [388, 576] on form "Enter payment amount SGD 3,102.70 3102.70 Select Card **** 4721 Add credit card…" at bounding box center [311, 166] width 261 height 869
click at [384, 557] on input "Continue" at bounding box center [380, 562] width 125 height 24
type input "Update Schedule"
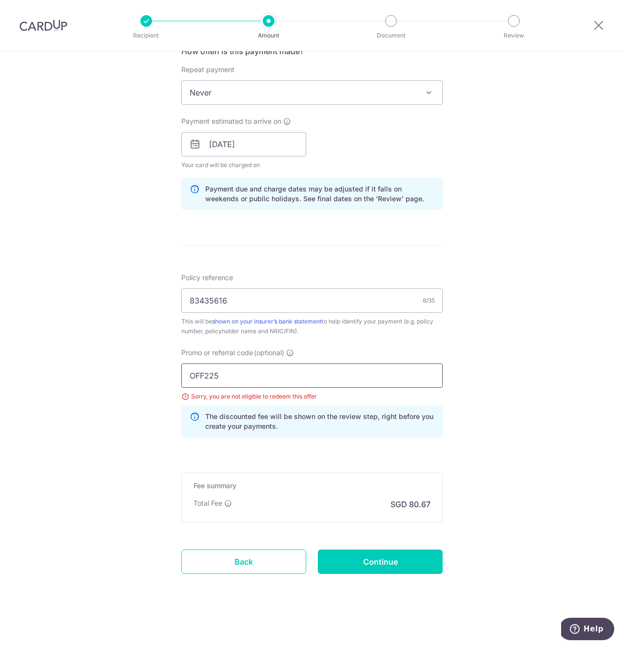
click at [229, 375] on input "OFF225" at bounding box center [311, 376] width 261 height 24
click at [366, 558] on input "Continue" at bounding box center [380, 562] width 125 height 24
type input "Update Schedule"
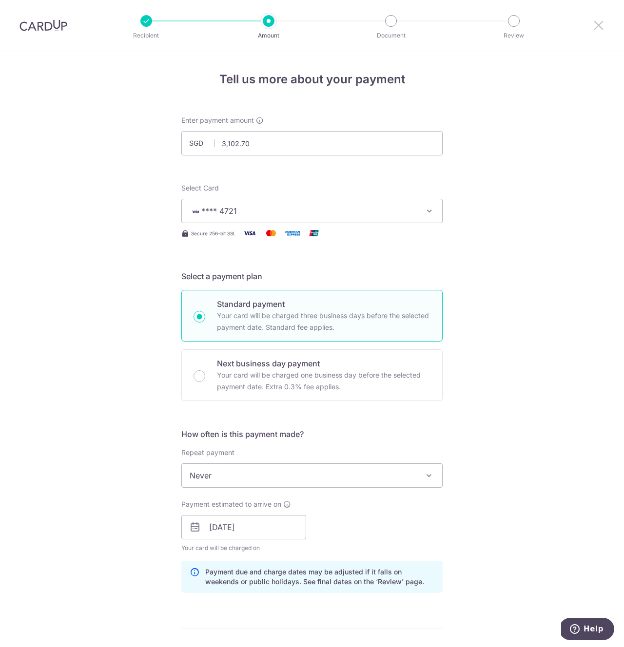
click at [598, 24] on icon at bounding box center [599, 25] width 12 height 12
